Goal: Check status: Check status

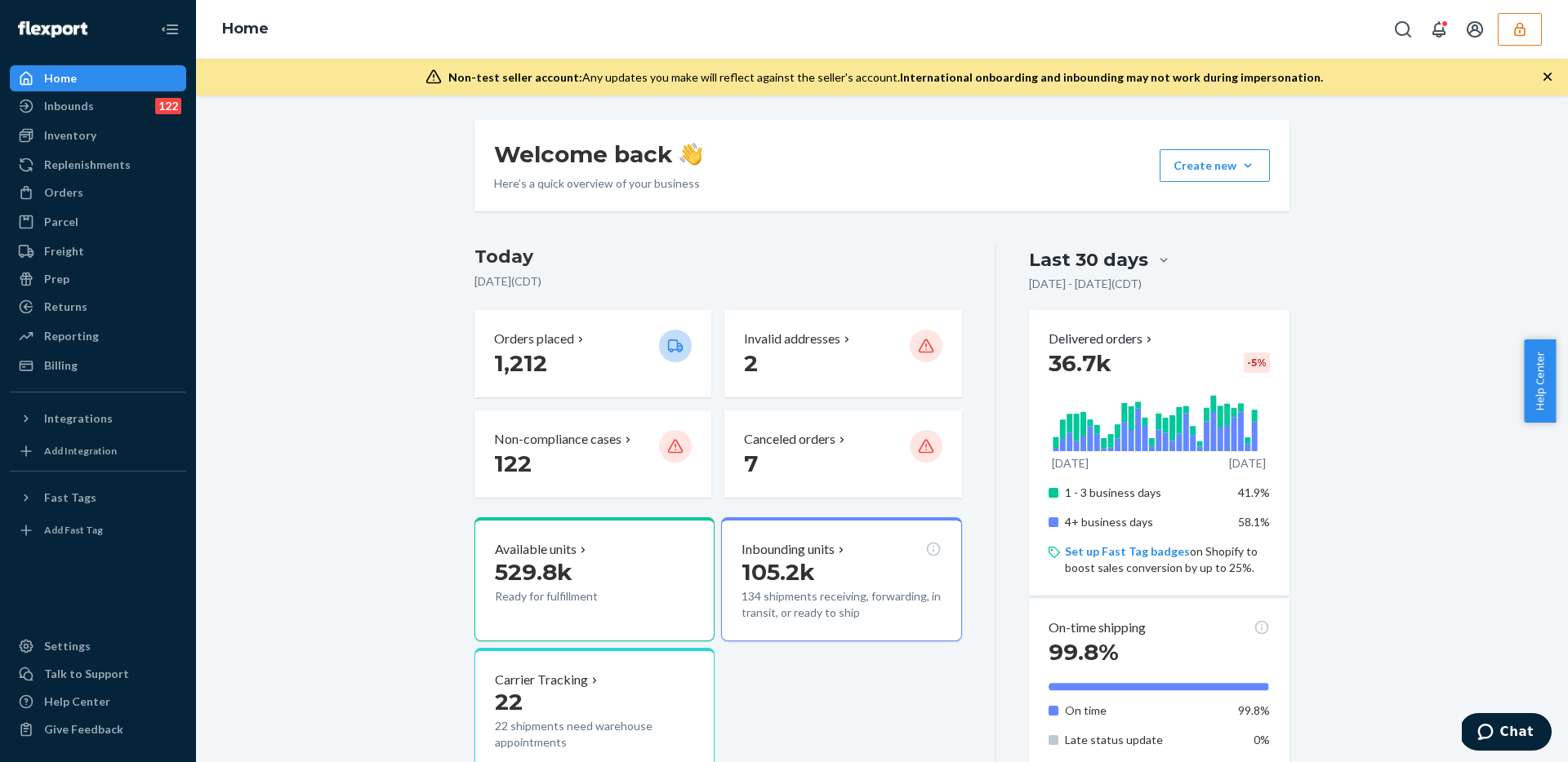
click at [1530, 33] on button "button" at bounding box center [1519, 30] width 44 height 33
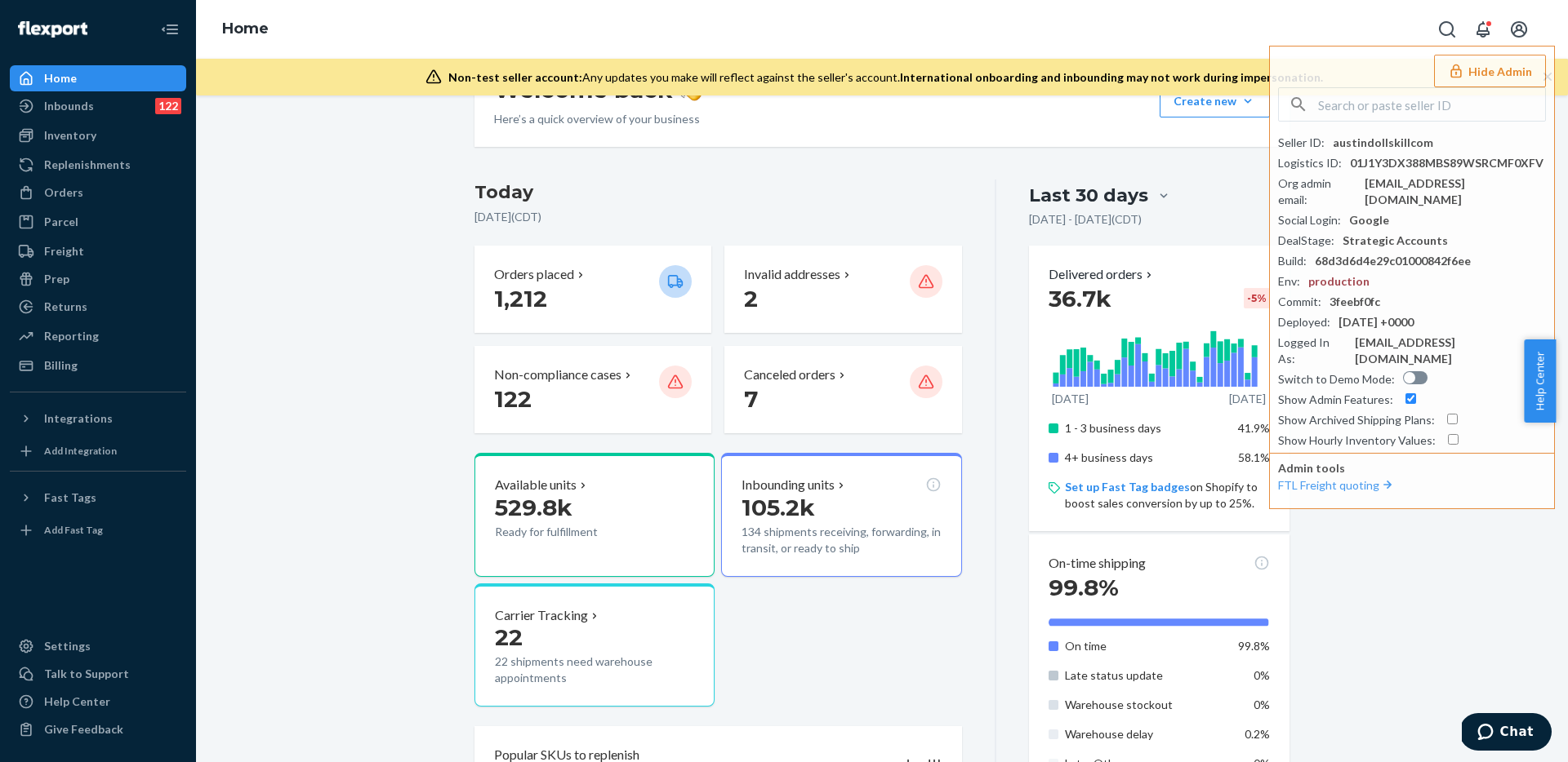
click at [407, 352] on div "Welcome back Here’s a quick overview of your business Create new Create new inb…" at bounding box center [882, 746] width 1347 height 1382
click at [1116, 196] on div "Last 30 days" at bounding box center [1088, 195] width 119 height 25
click at [1066, 196] on input "Last 30 days" at bounding box center [1066, 196] width 0 height 0
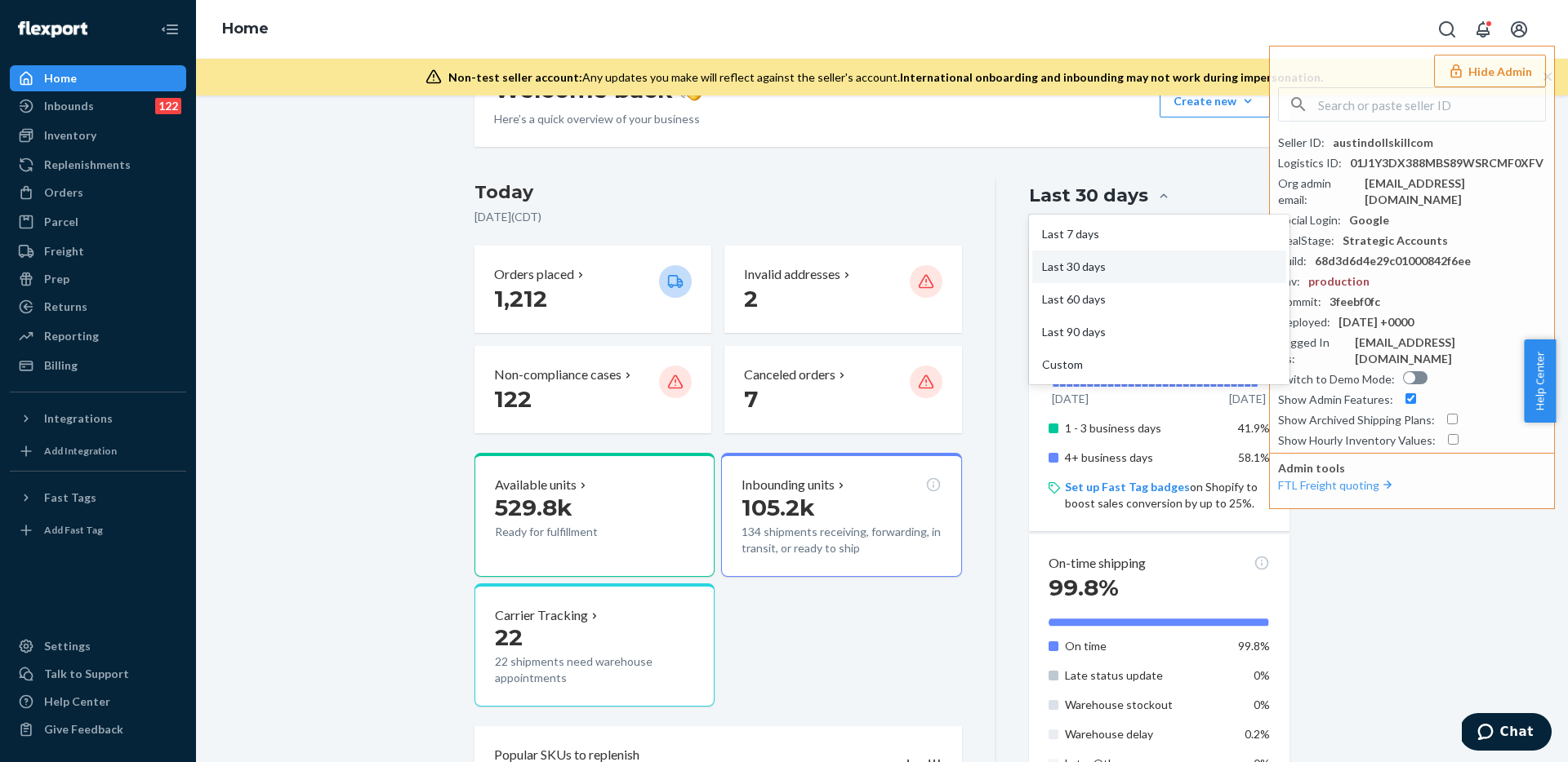
click at [1065, 233] on div "Last 7 days" at bounding box center [1159, 234] width 254 height 33
click at [1066, 196] on input "option Last 7 days focused, 1 of 5. 5 results available. Use Up and Down to cho…" at bounding box center [1066, 196] width 0 height 0
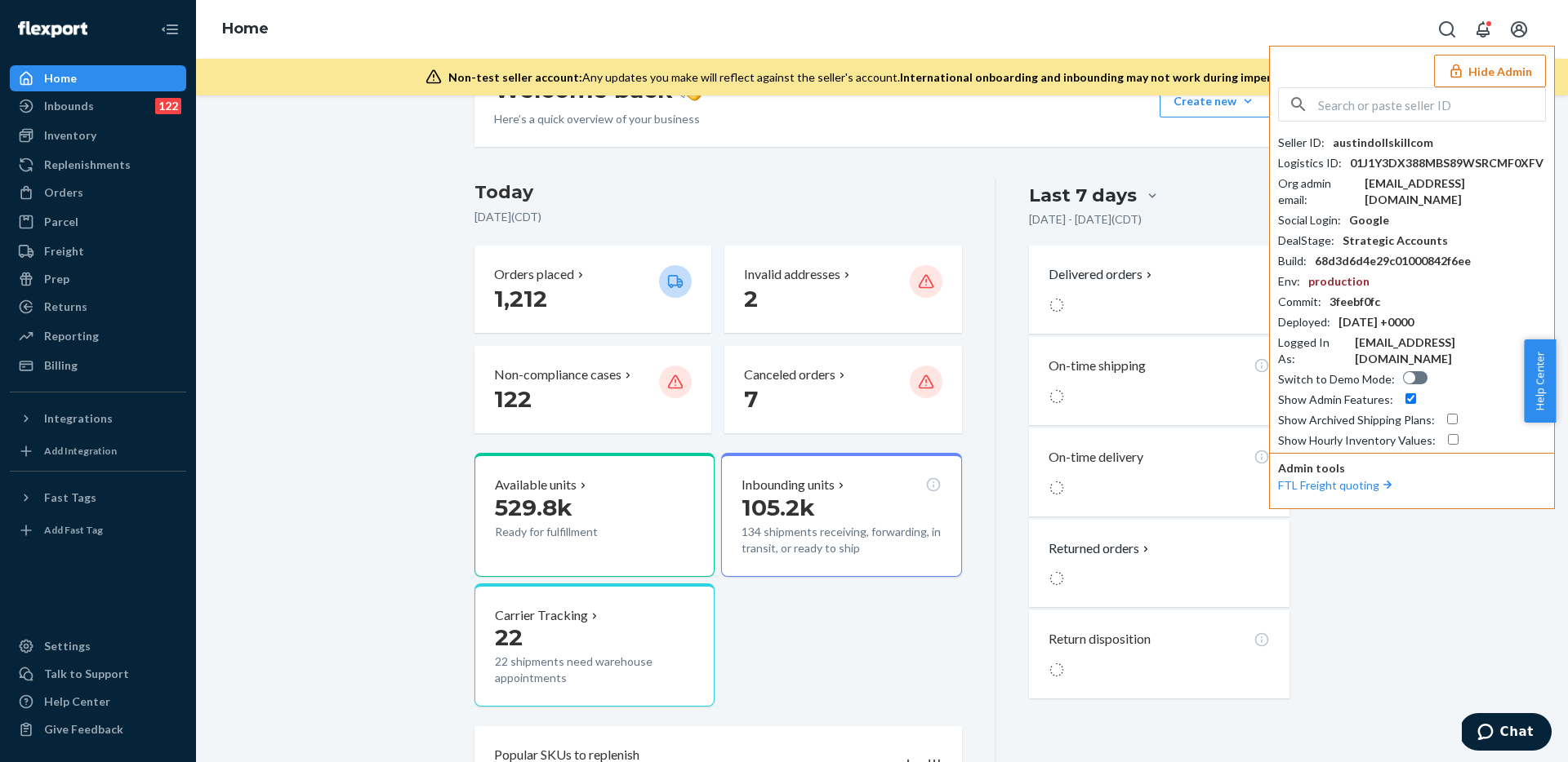
click at [1490, 80] on button "Hide Admin" at bounding box center [1490, 71] width 112 height 33
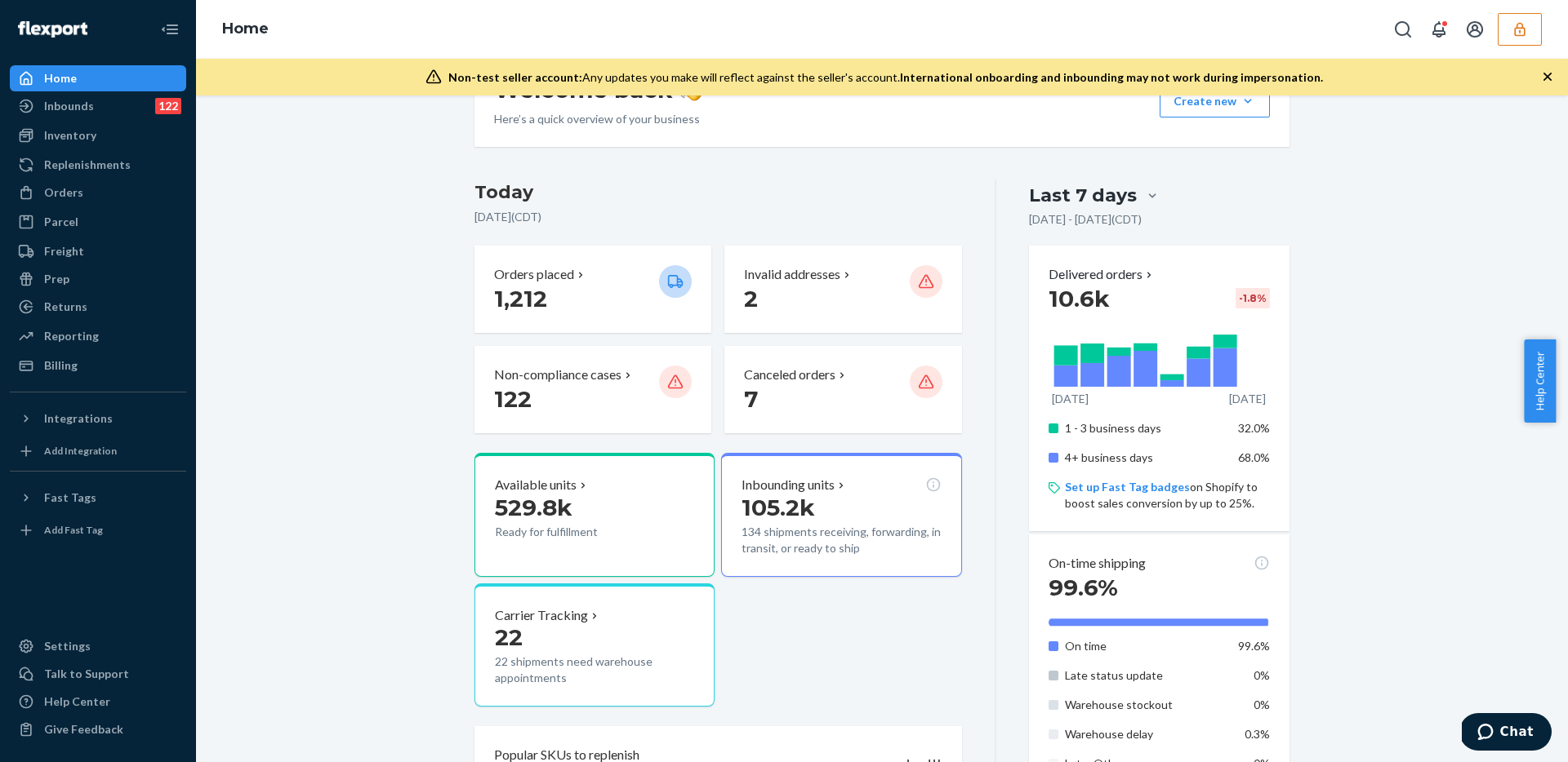
scroll to position [133, 0]
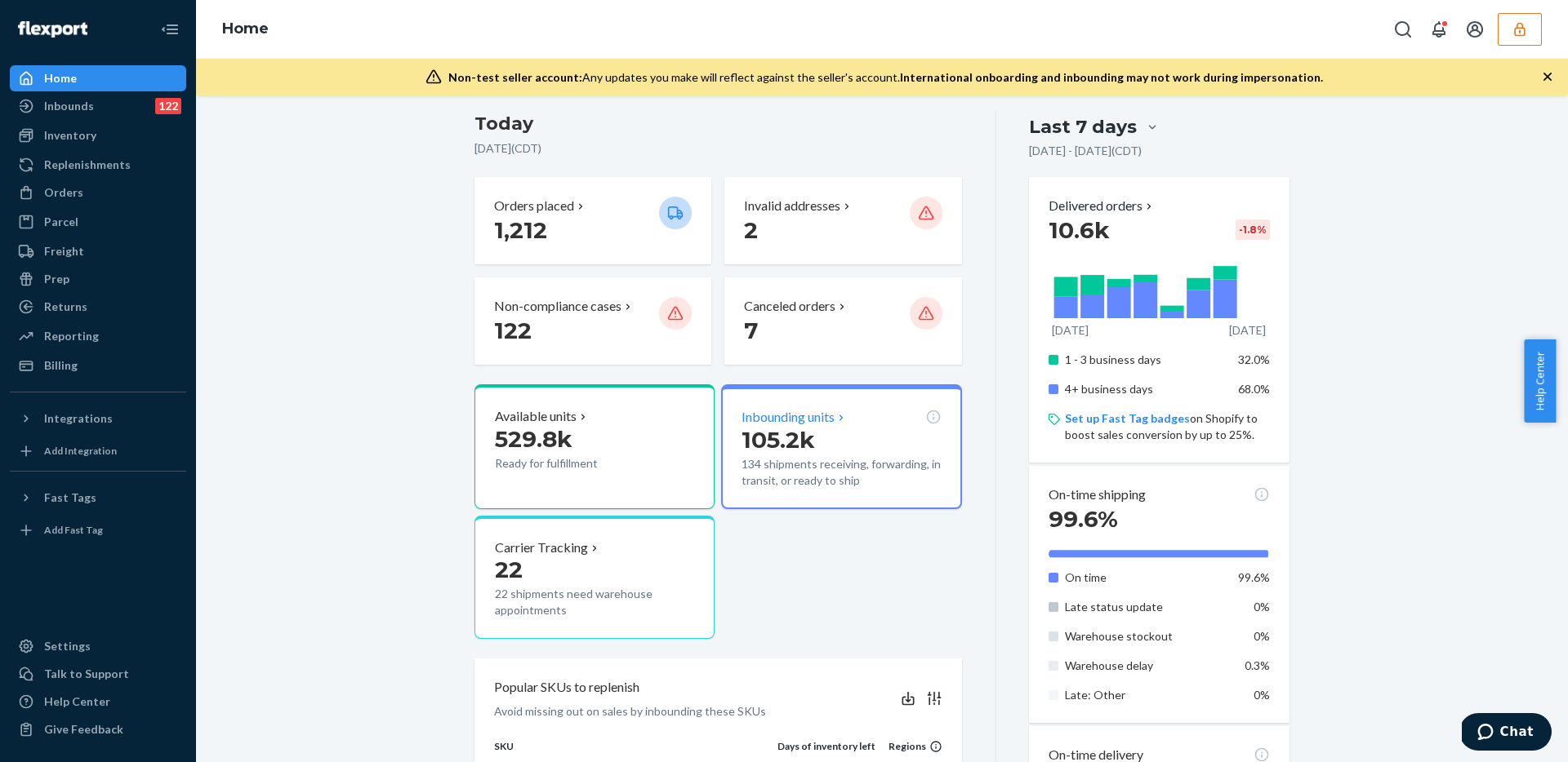
click at [761, 411] on p "Inbounding units" at bounding box center [787, 417] width 93 height 19
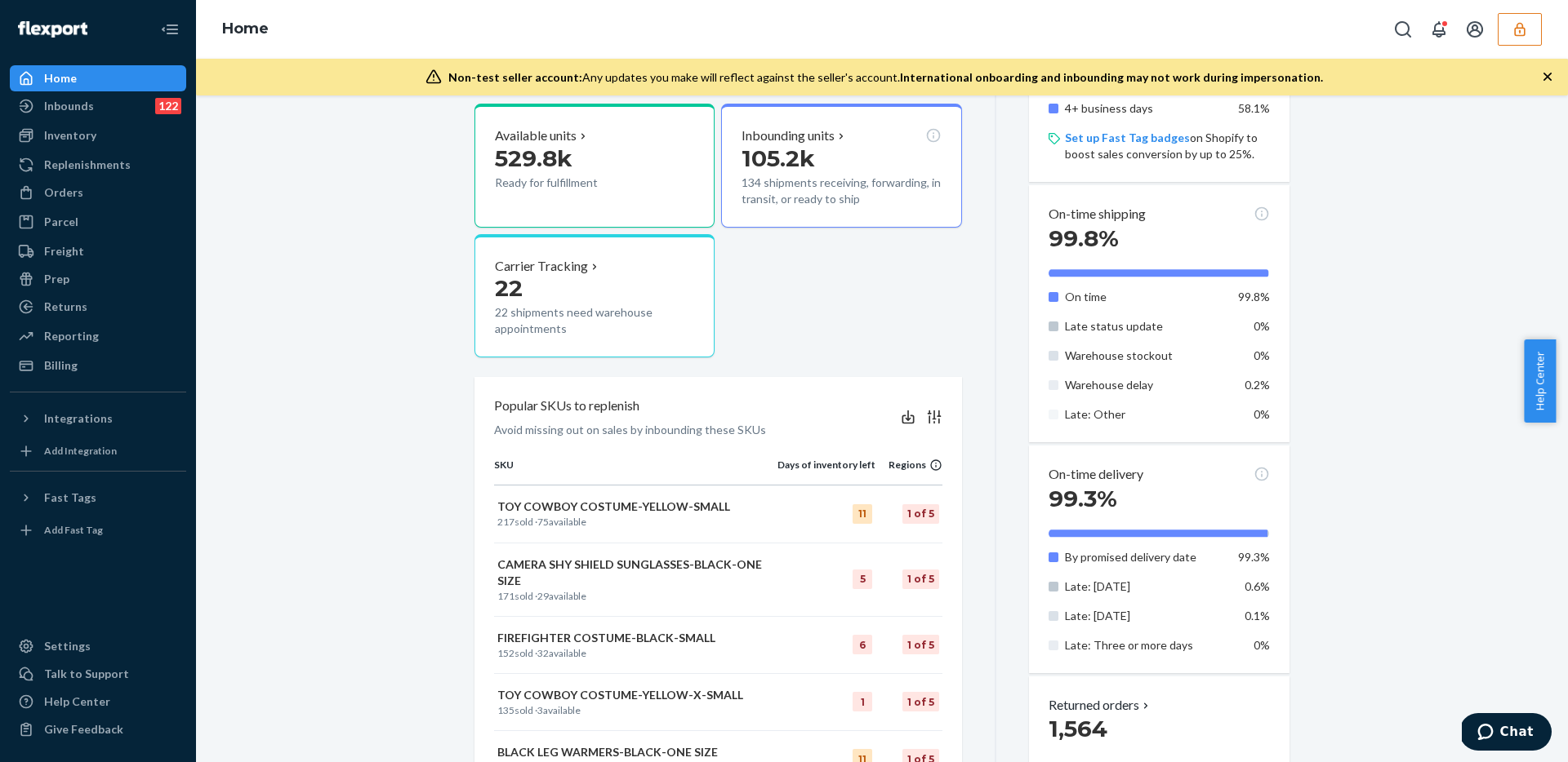
scroll to position [516, 0]
